Goal: Find specific page/section: Find specific page/section

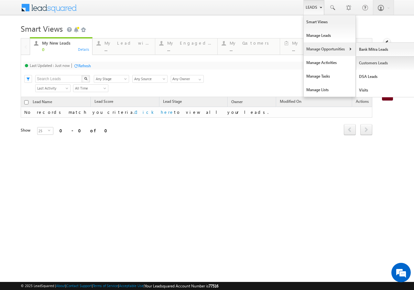
click at [383, 62] on link "Customers Leads" at bounding box center [385, 63] width 59 height 14
